Goal: Information Seeking & Learning: Learn about a topic

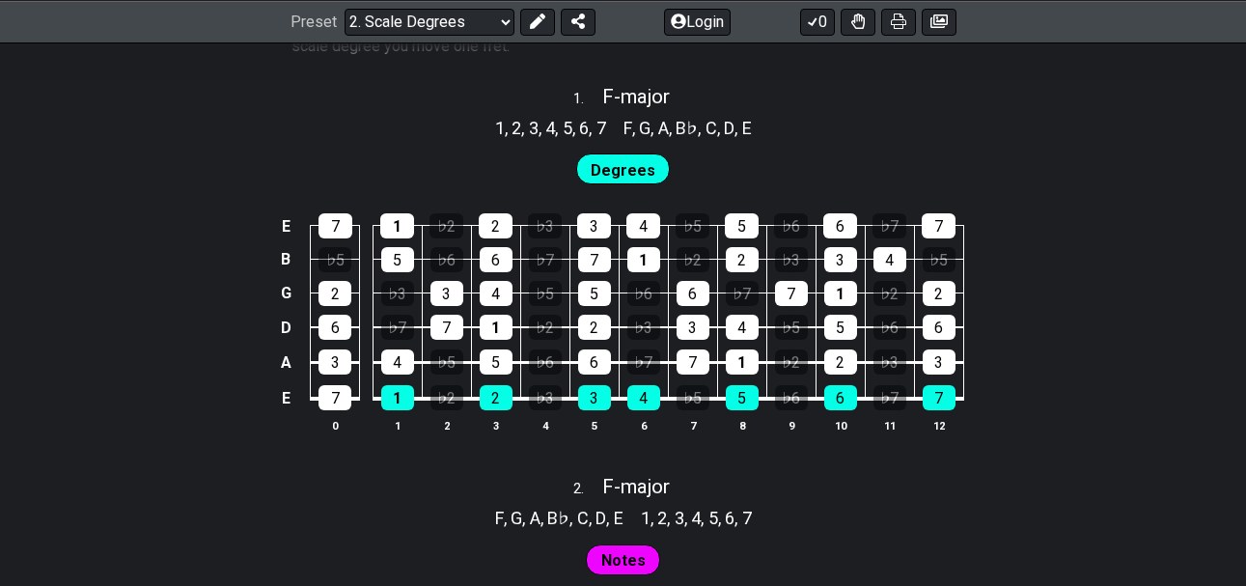
scroll to position [1255, 0]
click at [443, 321] on div "7" at bounding box center [446, 327] width 33 height 25
click at [447, 333] on div "7" at bounding box center [446, 327] width 33 height 25
click at [410, 328] on div "♭7" at bounding box center [397, 327] width 33 height 25
click at [410, 327] on div "♭7" at bounding box center [397, 327] width 33 height 25
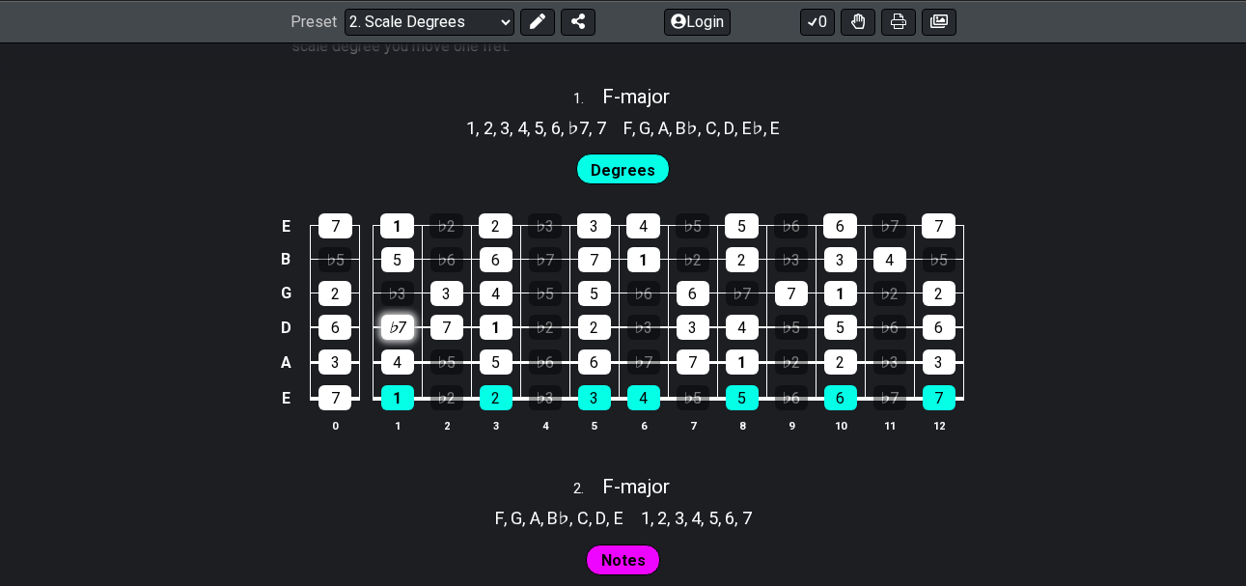
click at [410, 327] on div "♭7" at bounding box center [397, 327] width 33 height 25
click at [410, 329] on div "♭7" at bounding box center [397, 327] width 33 height 25
click at [410, 328] on div "♭7" at bounding box center [397, 327] width 33 height 25
click at [410, 329] on div "♭7" at bounding box center [397, 327] width 33 height 25
click at [392, 297] on div "♭3" at bounding box center [397, 293] width 33 height 25
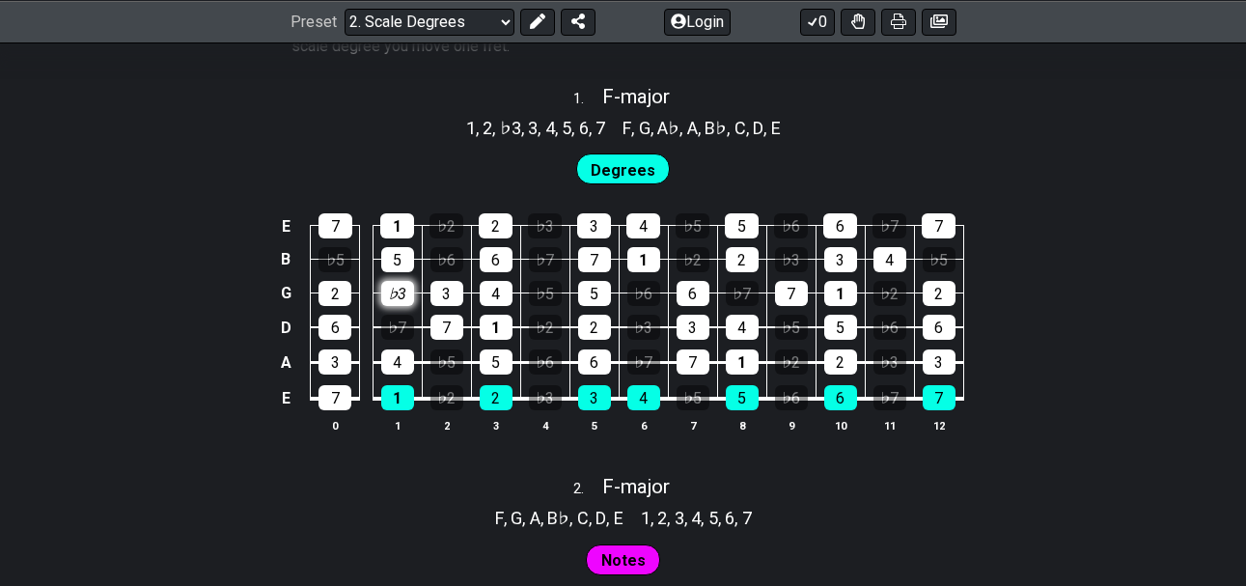
click at [392, 295] on div "♭3" at bounding box center [397, 293] width 33 height 25
click at [392, 294] on div "♭3" at bounding box center [397, 293] width 33 height 25
click at [489, 222] on div "2" at bounding box center [496, 225] width 34 height 25
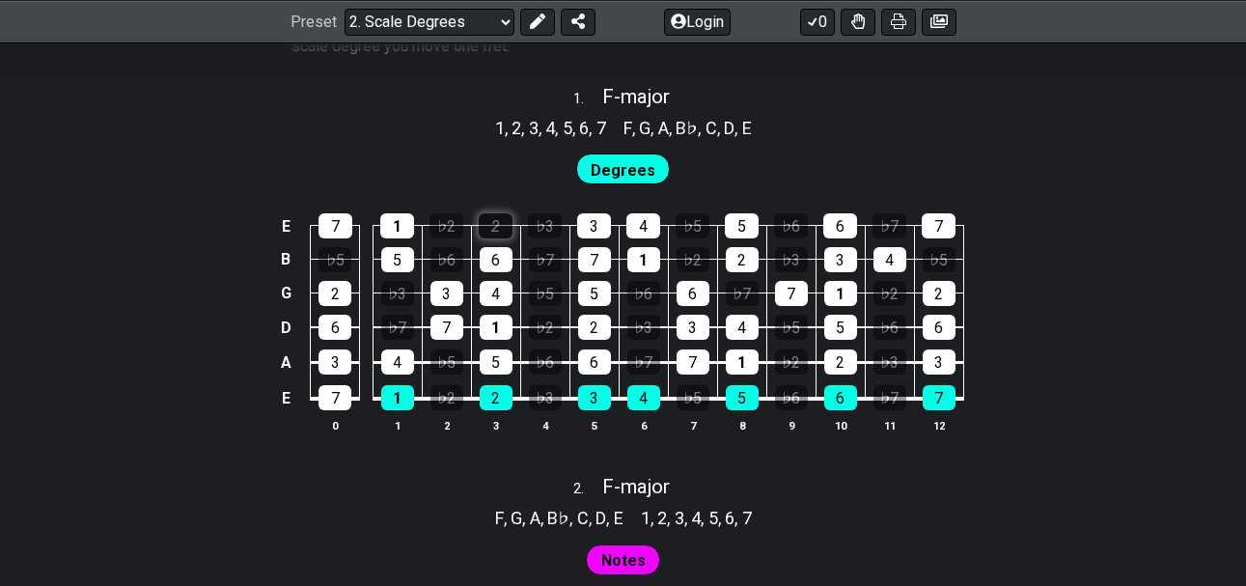
click at [489, 222] on div "2" at bounding box center [496, 225] width 34 height 25
click at [488, 224] on div "2" at bounding box center [496, 225] width 34 height 25
click at [397, 219] on div "1" at bounding box center [397, 225] width 34 height 25
click at [338, 223] on div "7" at bounding box center [336, 225] width 34 height 25
click at [391, 225] on div "1" at bounding box center [397, 225] width 34 height 25
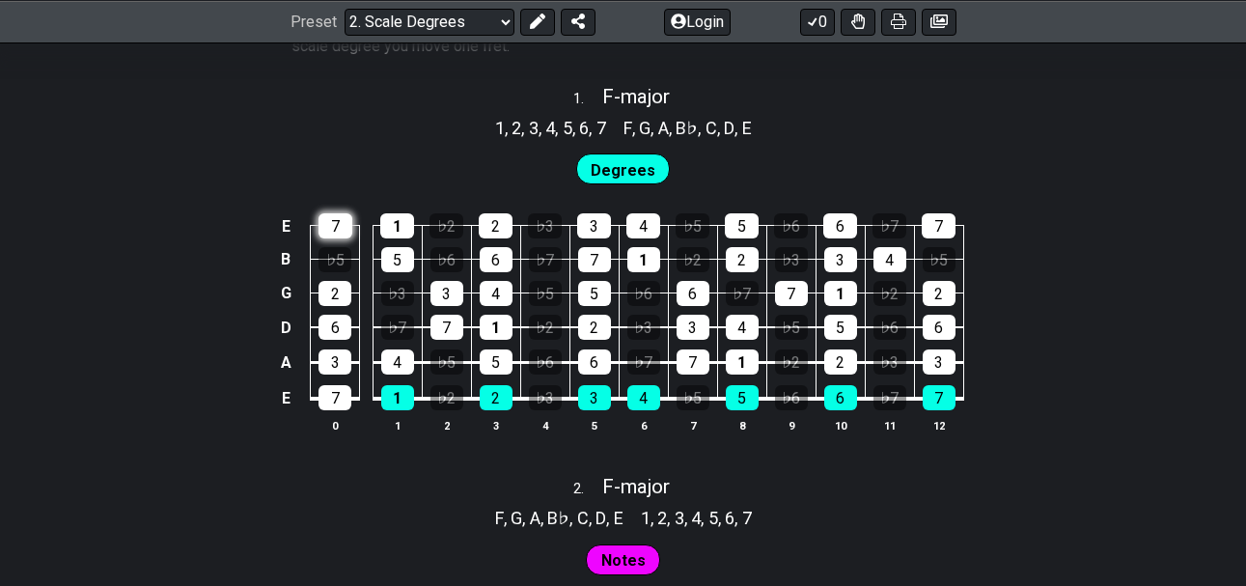
click at [329, 224] on div "7" at bounding box center [336, 225] width 34 height 25
